Goal: Check status

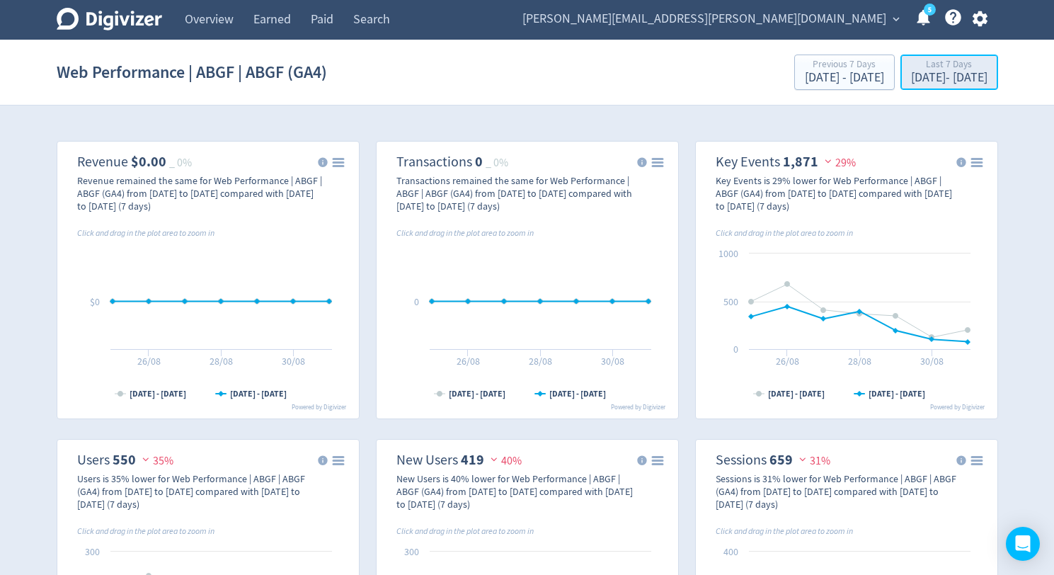
click at [911, 67] on div "Last 7 Days" at bounding box center [949, 65] width 76 height 12
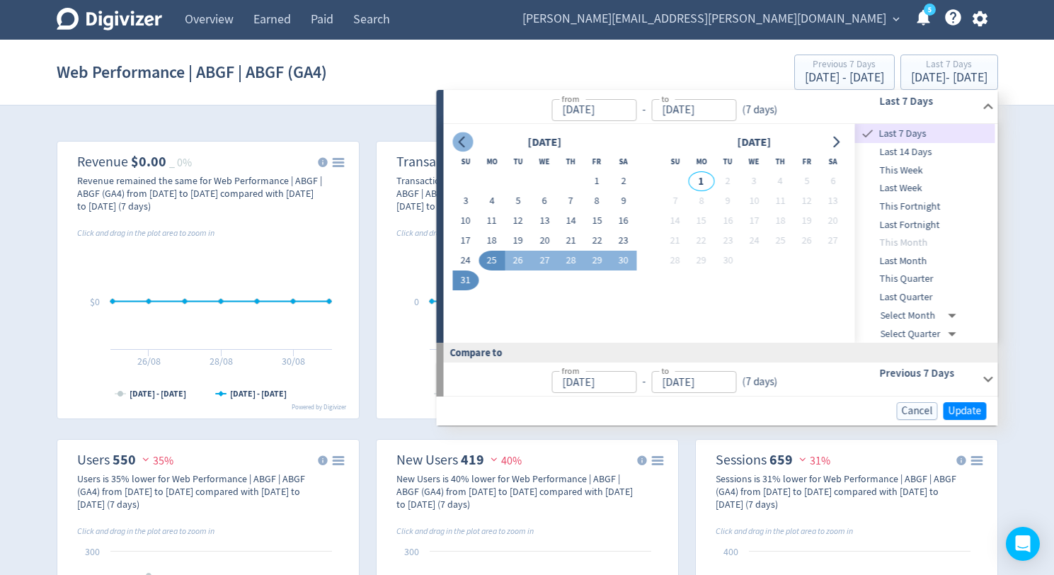
click at [464, 141] on icon "Go to previous month" at bounding box center [462, 142] width 11 height 11
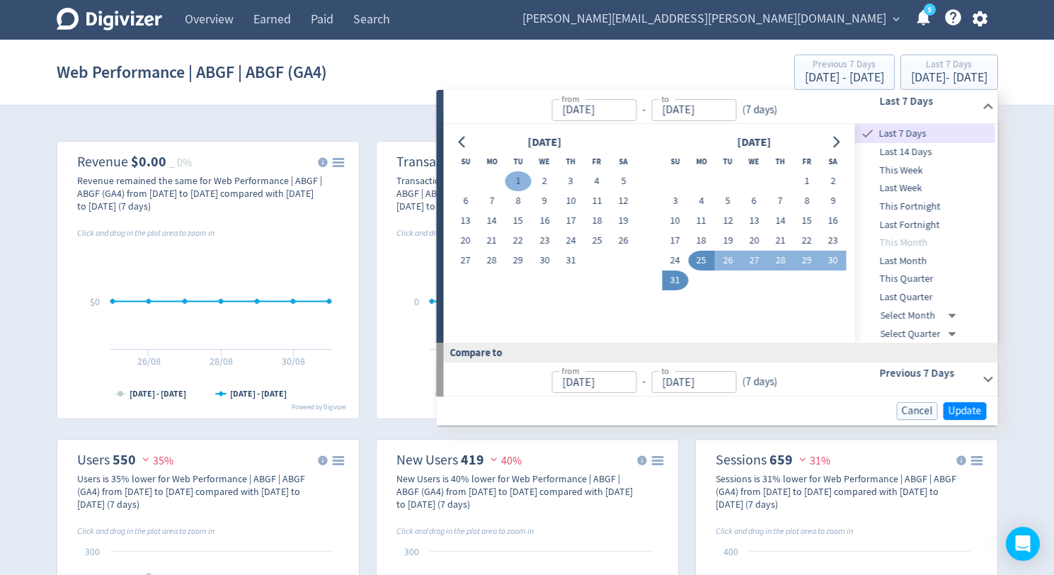
click at [515, 186] on button "1" at bounding box center [518, 181] width 26 height 20
type input "[DATE]"
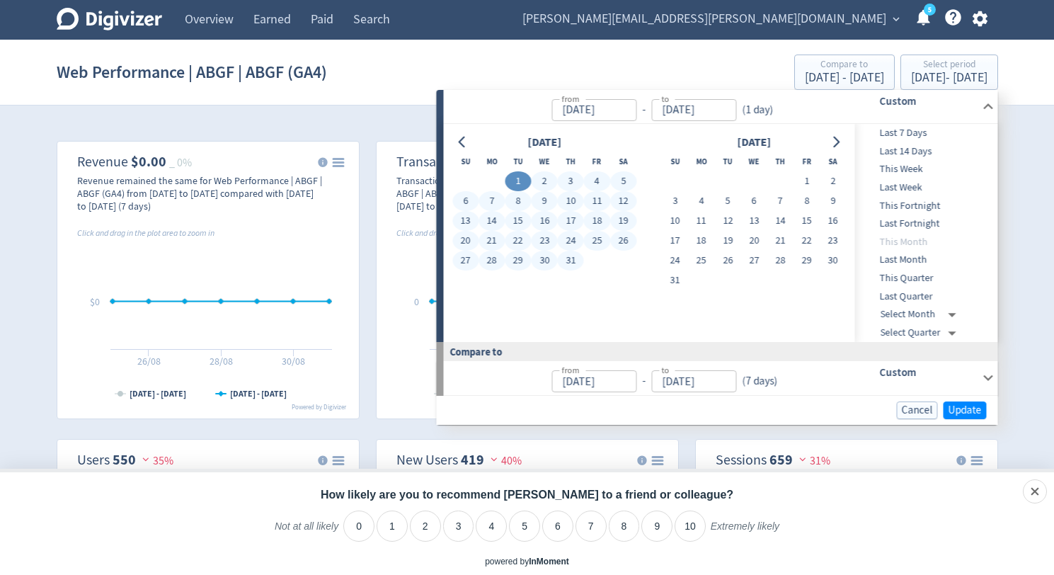
click at [571, 262] on button "31" at bounding box center [571, 261] width 26 height 20
type input "[DATE]"
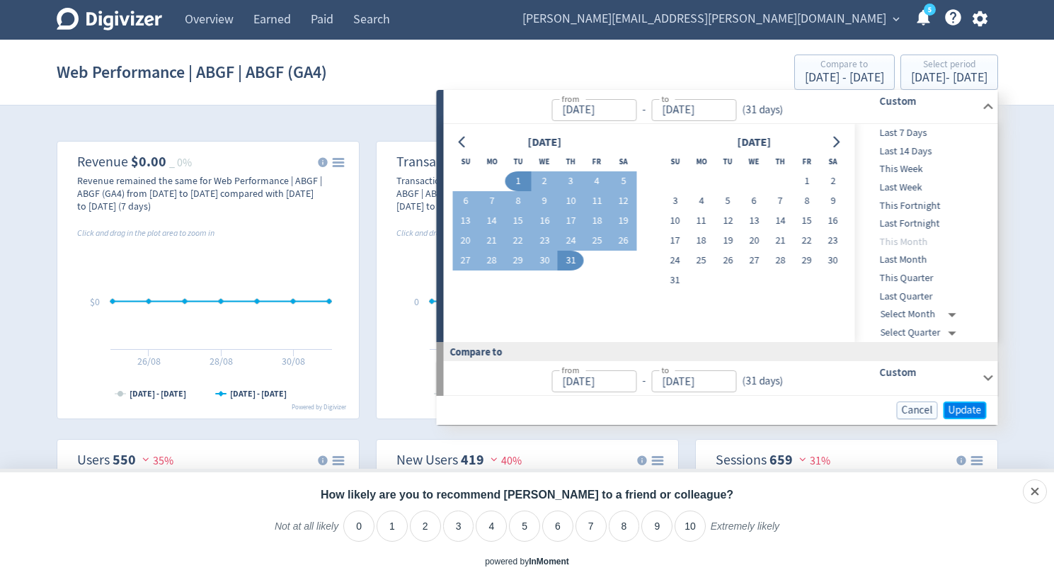
click at [965, 410] on span "Update" at bounding box center [964, 410] width 33 height 11
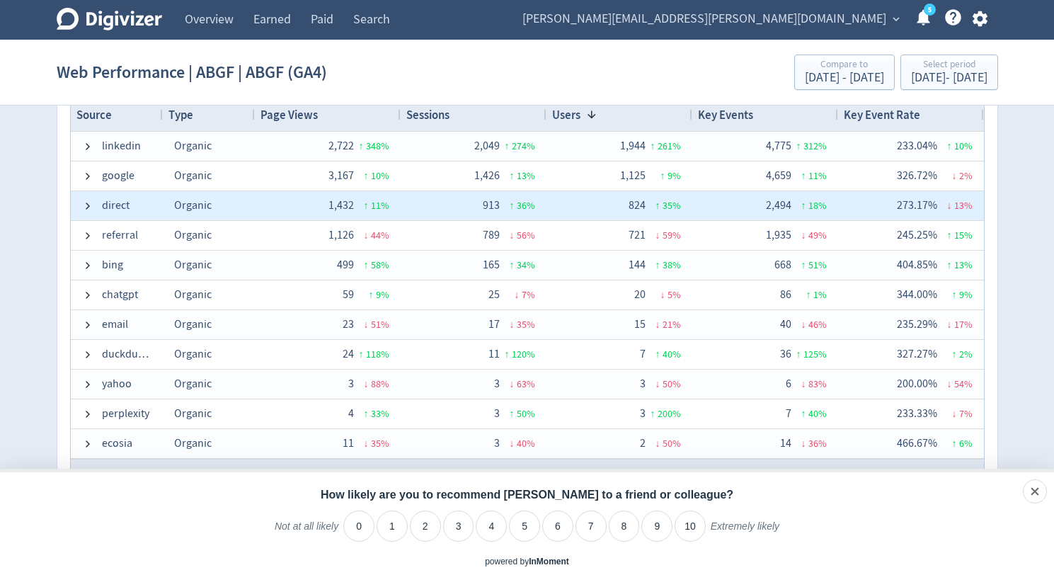
scroll to position [30, 0]
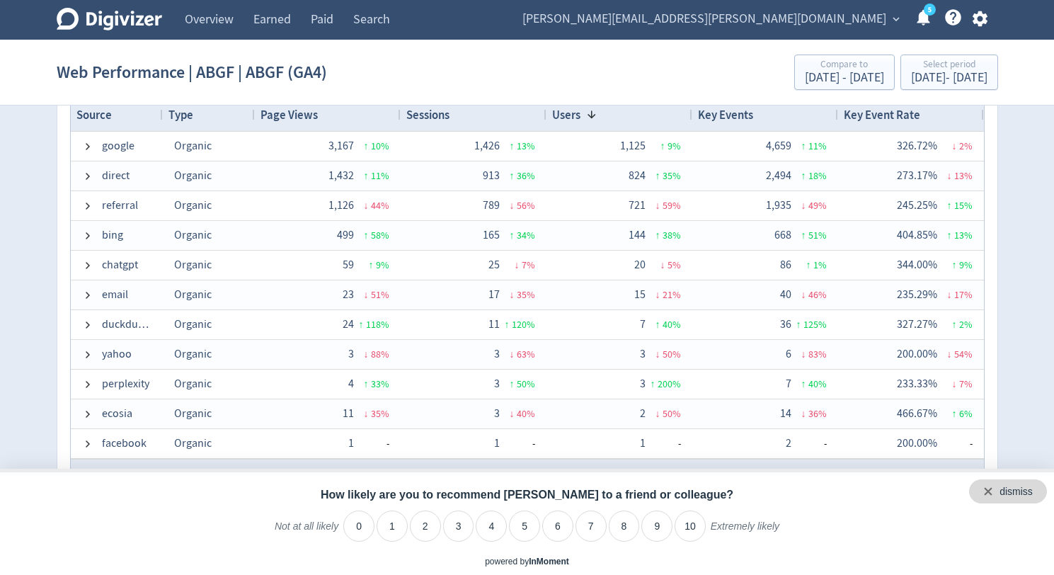
click at [1037, 493] on div "dismiss" at bounding box center [1008, 491] width 78 height 24
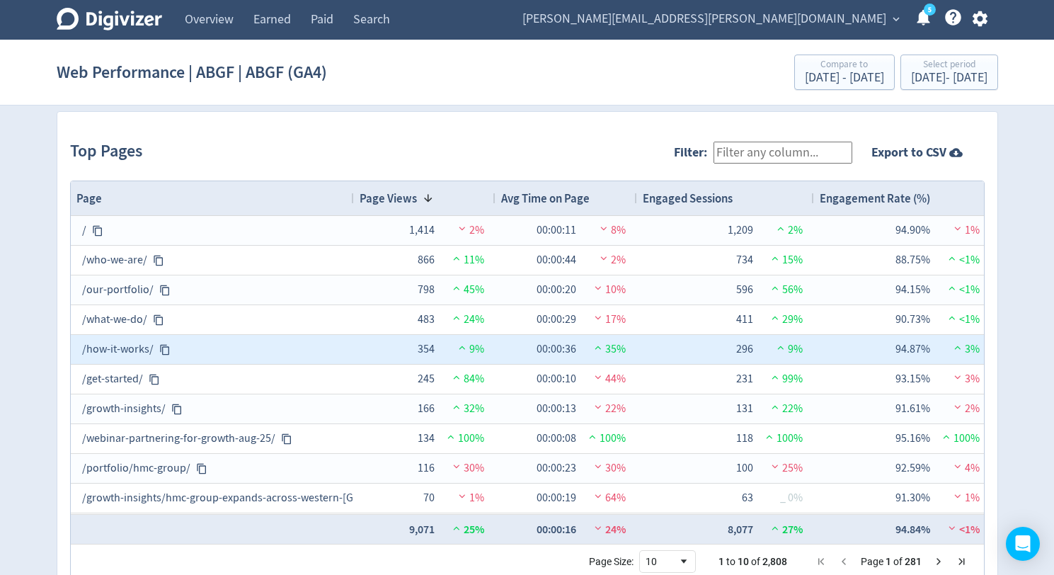
scroll to position [1487, 0]
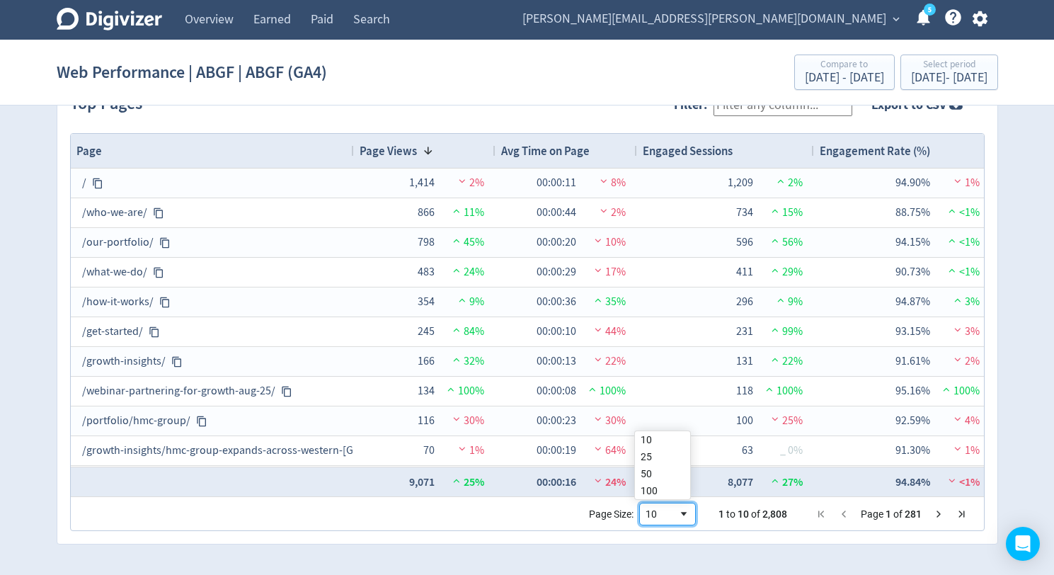
click at [678, 512] on span "Page Size" at bounding box center [683, 513] width 11 height 11
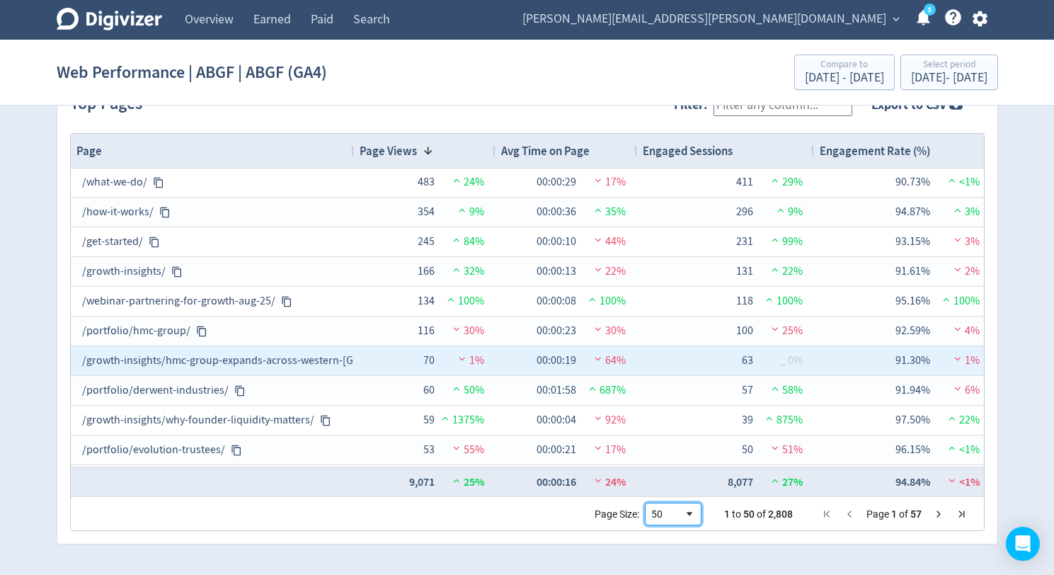
scroll to position [90, 0]
